Goal: Task Accomplishment & Management: Manage account settings

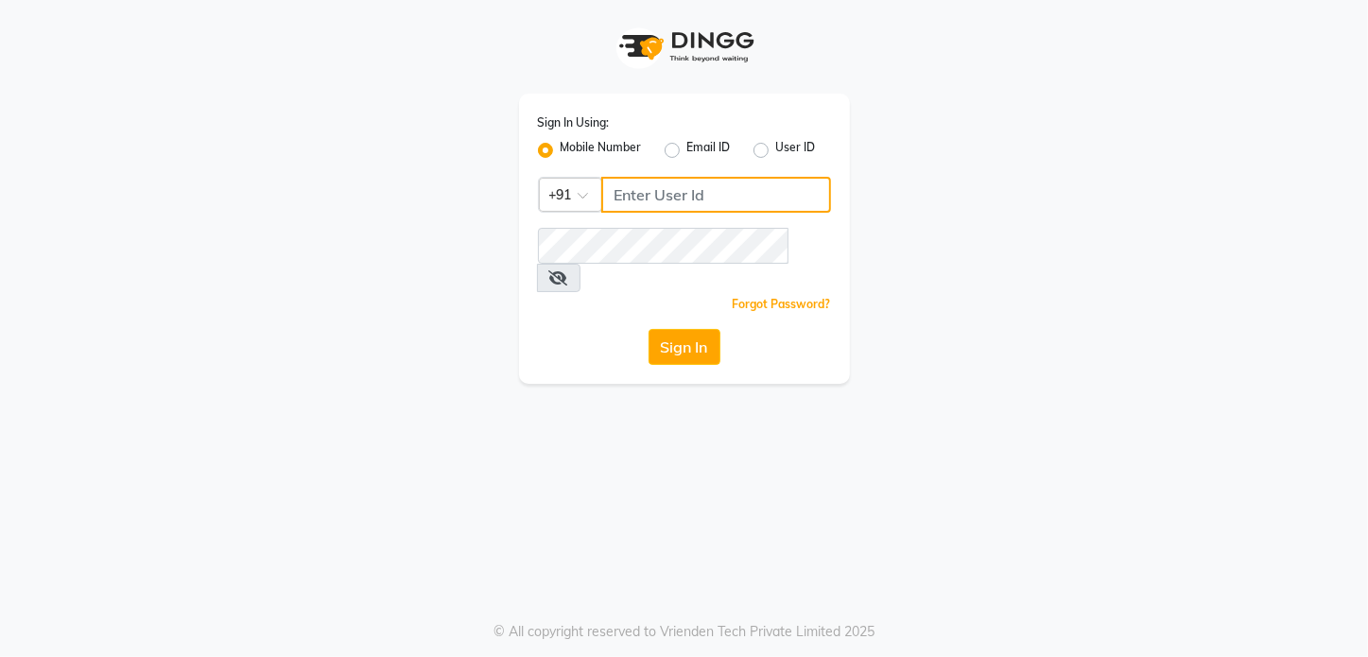
click at [739, 192] on input "Username" at bounding box center [716, 195] width 230 height 36
type input "9372017818"
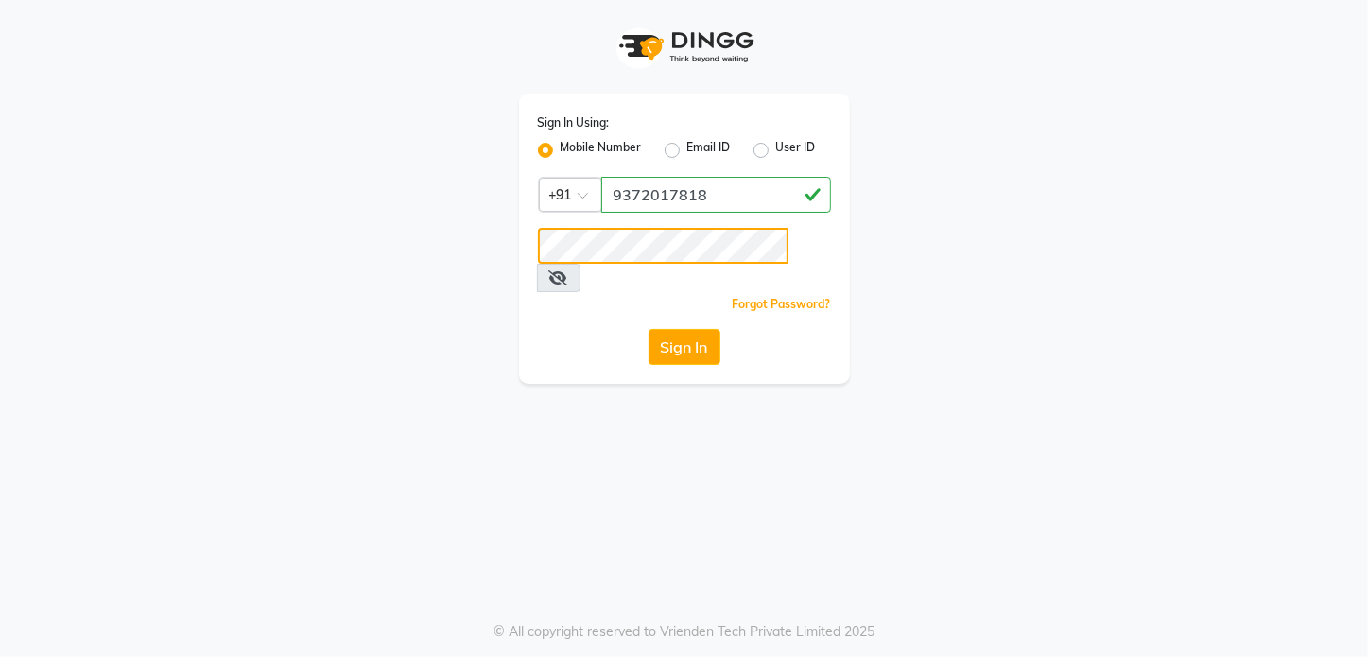
click at [649, 329] on button "Sign In" at bounding box center [685, 347] width 72 height 36
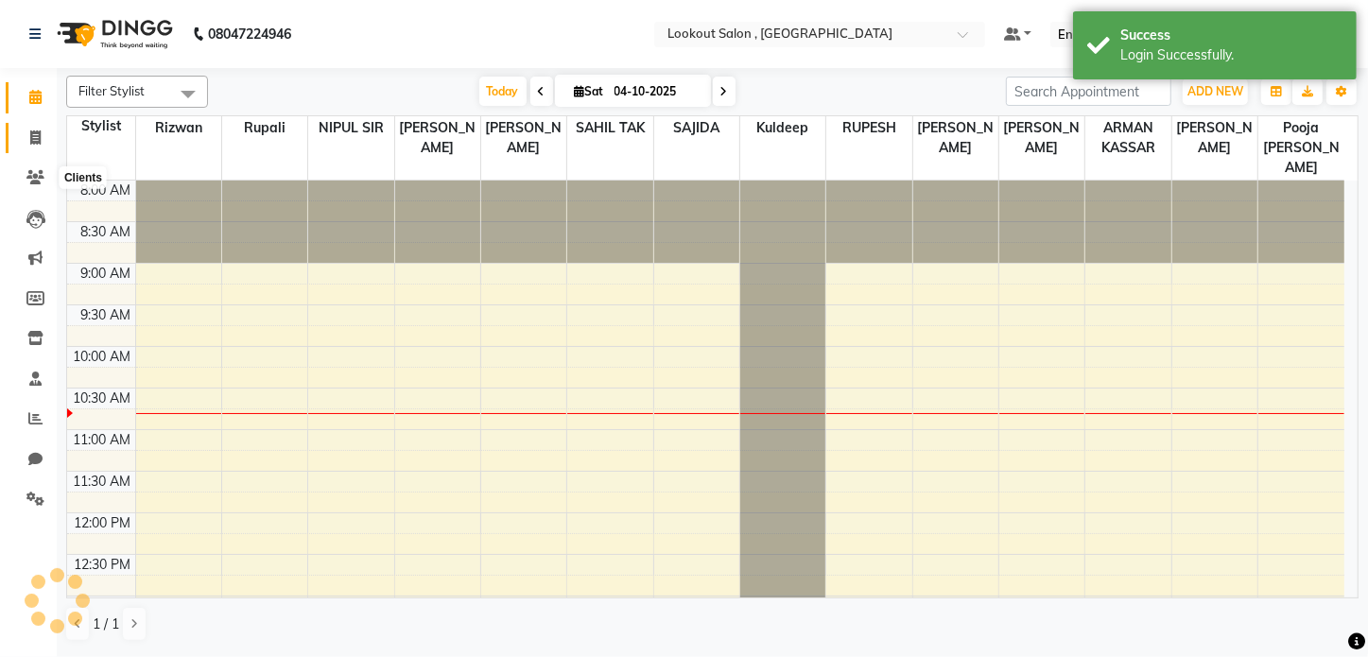
click at [34, 132] on icon at bounding box center [35, 138] width 10 height 14
select select "service"
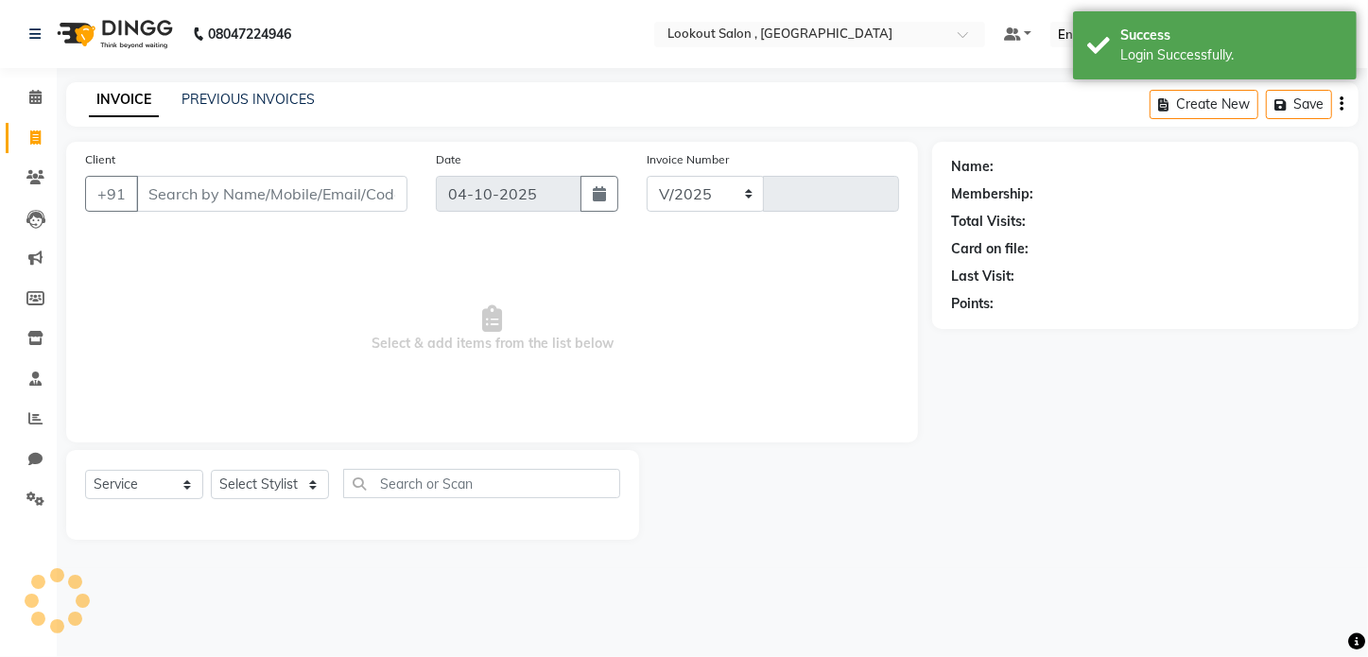
select select "151"
type input "7367"
click at [30, 180] on icon at bounding box center [35, 177] width 18 height 14
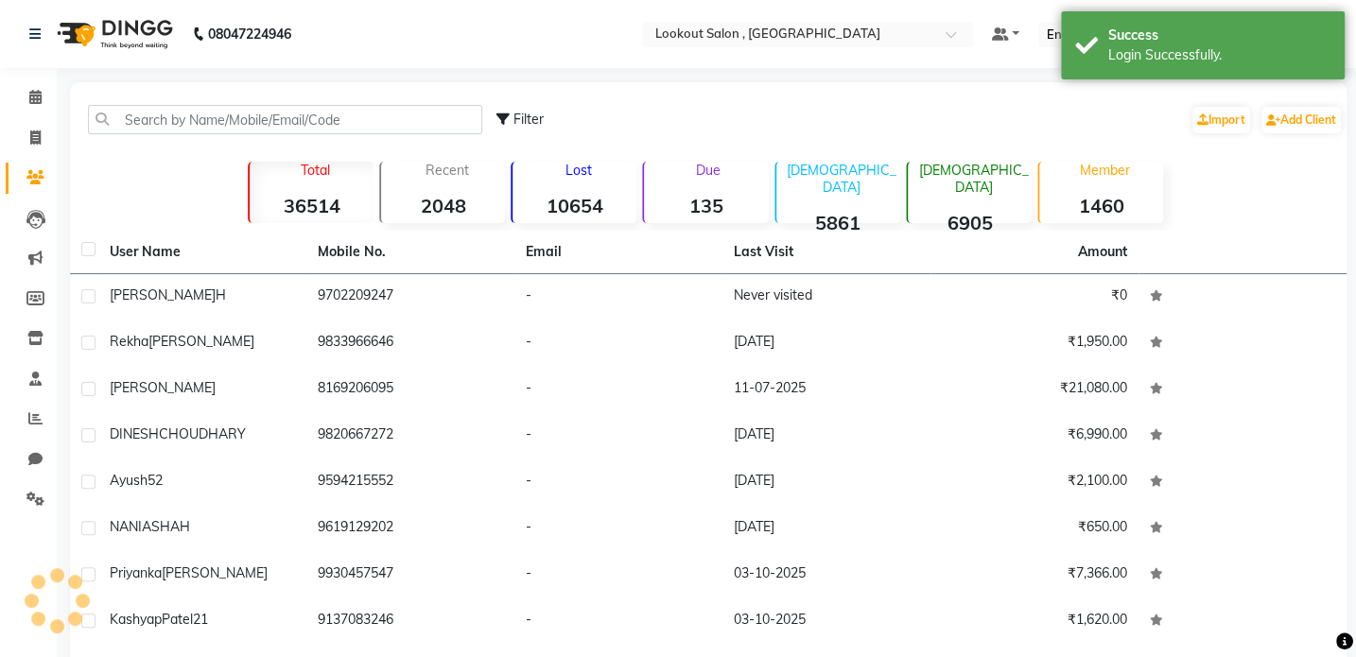
click at [122, 139] on div "Filter Import Add Client" at bounding box center [708, 120] width 1269 height 60
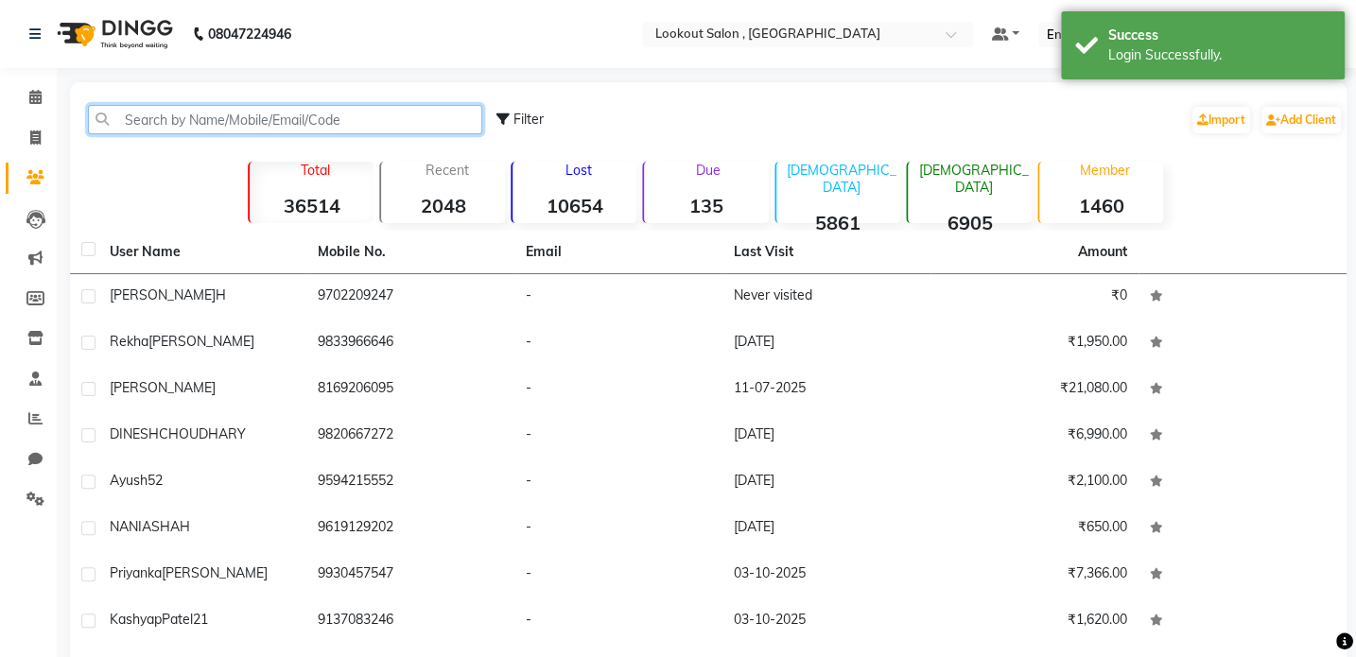
click at [142, 118] on input "text" at bounding box center [285, 119] width 394 height 29
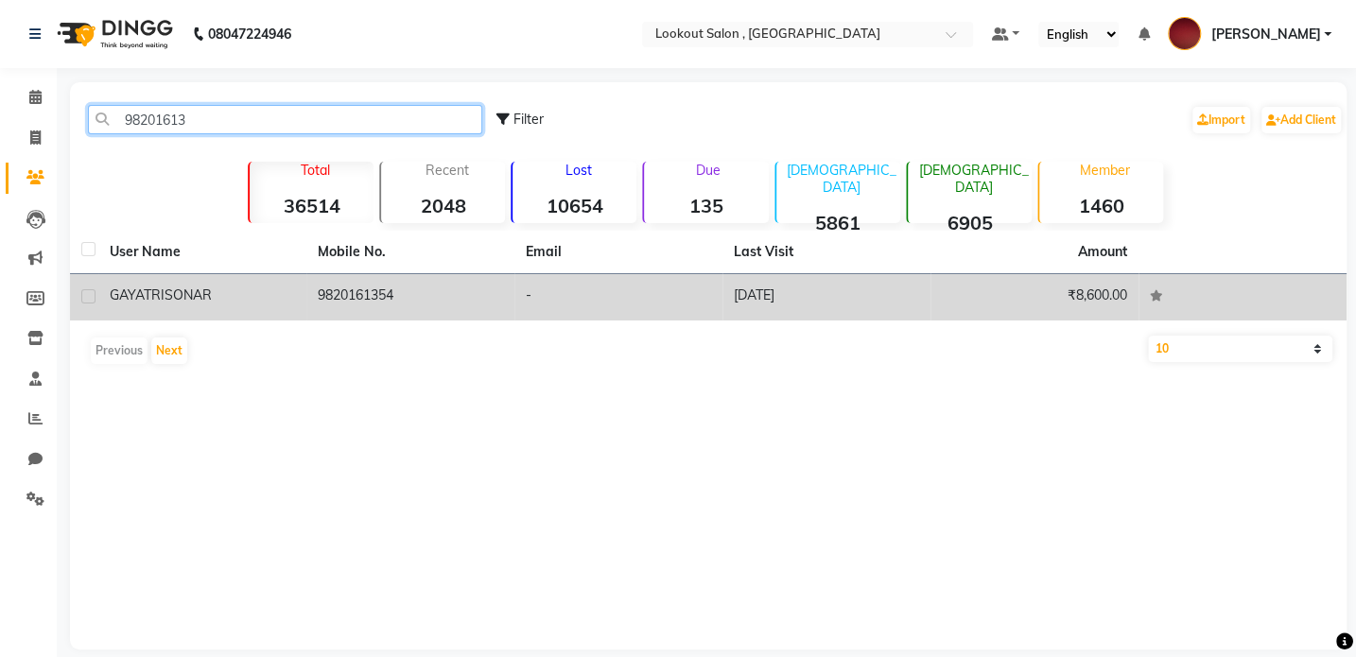
type input "98201613"
click at [280, 291] on div "GAYATRI SONAR" at bounding box center [202, 296] width 185 height 20
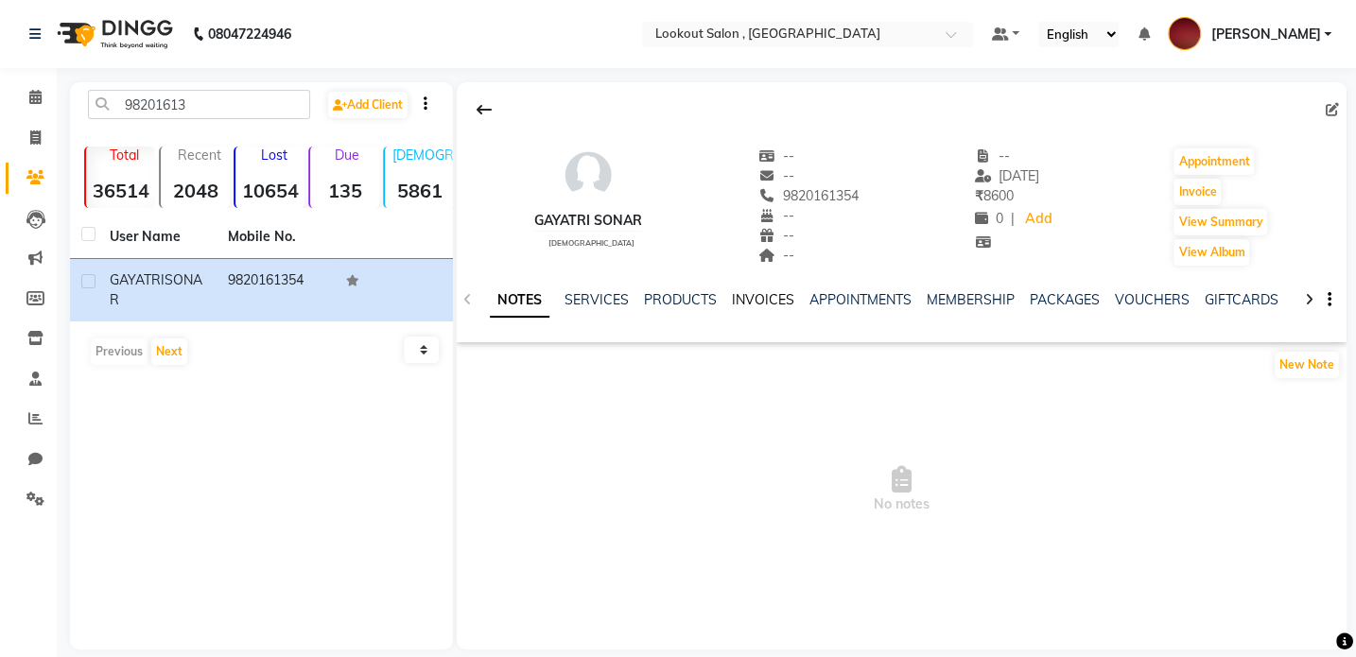
click at [752, 303] on link "INVOICES" at bounding box center [763, 299] width 62 height 17
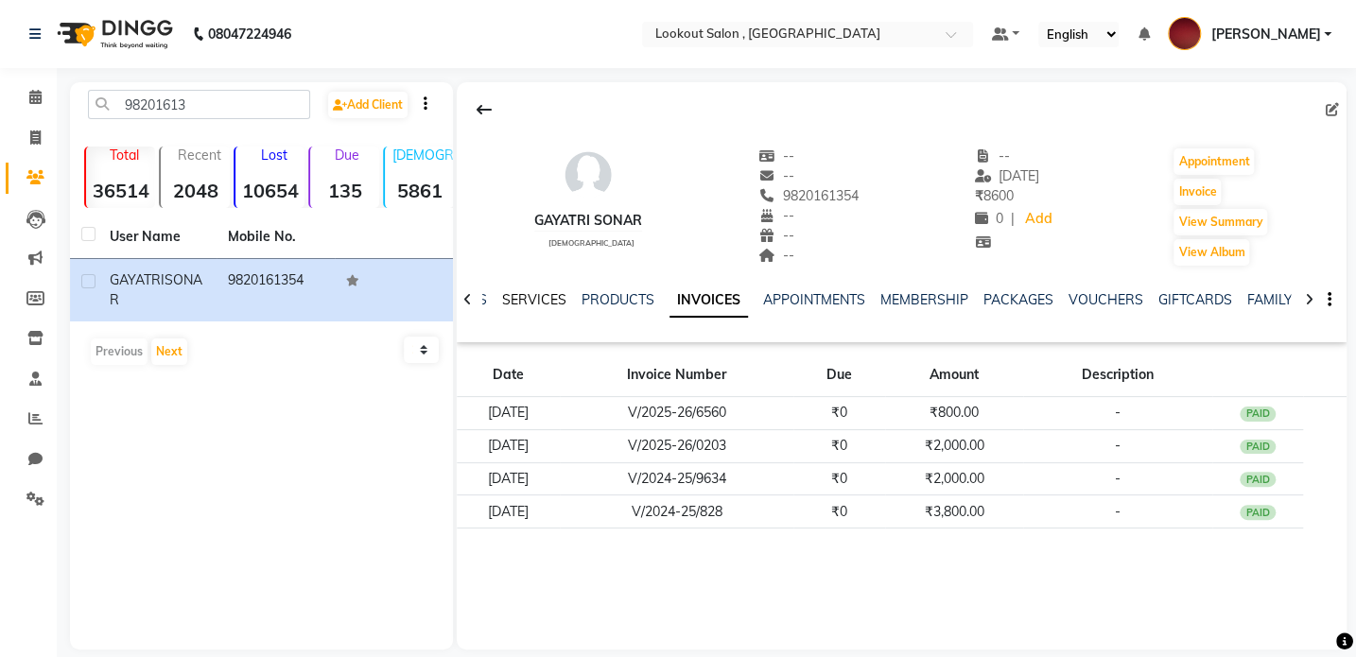
click at [530, 303] on link "SERVICES" at bounding box center [534, 299] width 64 height 17
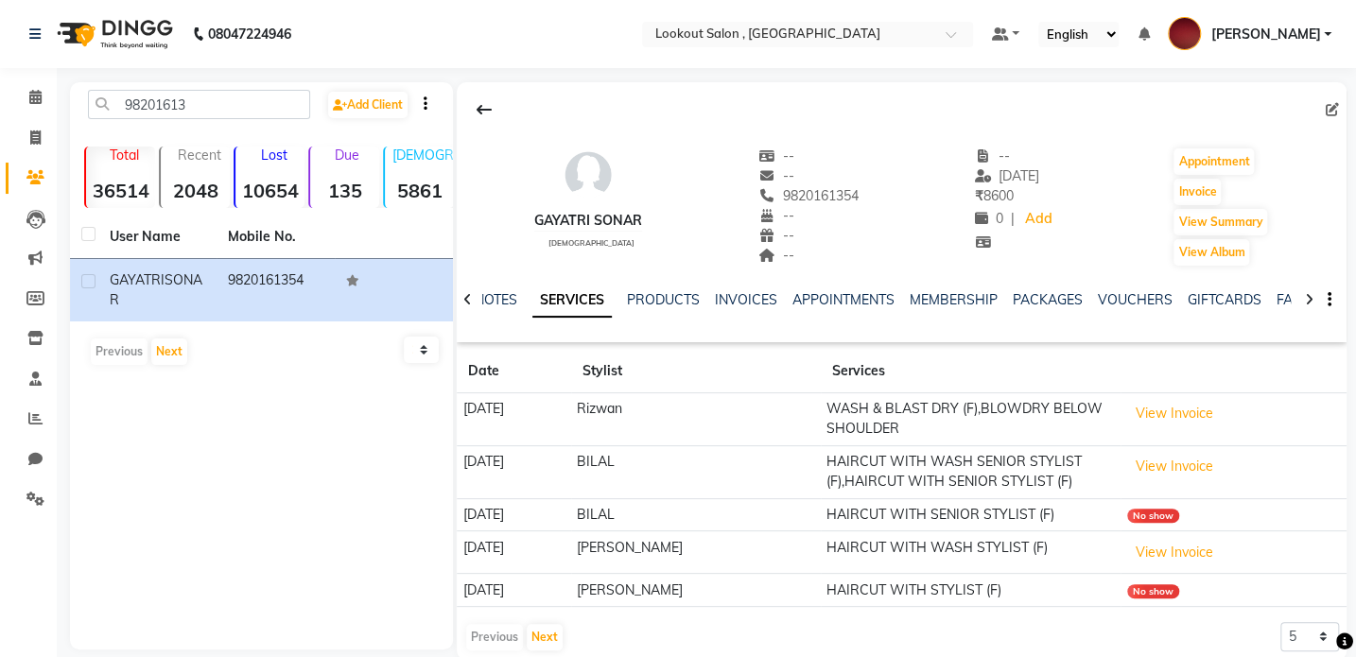
drag, startPoint x: 448, startPoint y: 416, endPoint x: 452, endPoint y: 435, distance: 19.3
click at [446, 431] on div "98201613 Add Client Total 36514 Recent 2048 Lost 10654 Due 135 [DEMOGRAPHIC_DAT…" at bounding box center [708, 371] width 1277 height 578
drag, startPoint x: 452, startPoint y: 435, endPoint x: 68, endPoint y: 123, distance: 494.8
click at [356, 220] on div "98201613 Add Client Total 36514 Recent 2048 Lost 10654 Due 135 [DEMOGRAPHIC_DAT…" at bounding box center [261, 365] width 383 height 567
click at [128, 228] on th "User Name" at bounding box center [157, 238] width 118 height 44
